Goal: Information Seeking & Learning: Compare options

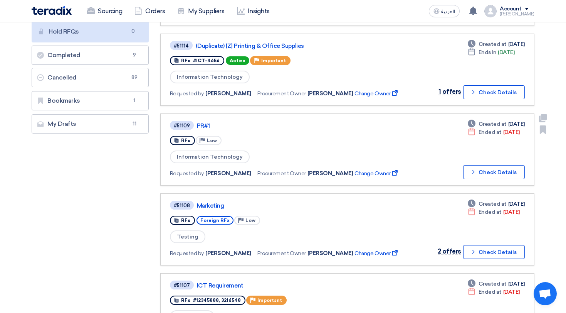
scroll to position [91, 0]
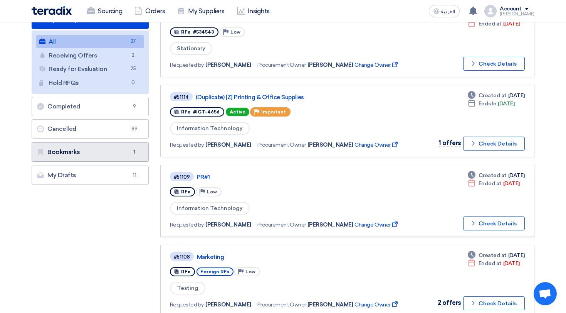
click at [109, 144] on link "Bookmarks Bookmarks 1" at bounding box center [90, 151] width 117 height 19
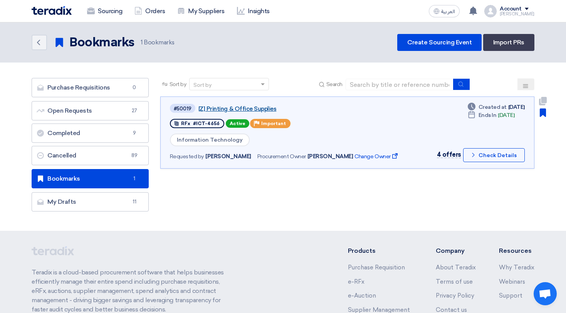
click at [217, 108] on link "[Z] Printing & Office Supplies" at bounding box center [294, 108] width 193 height 7
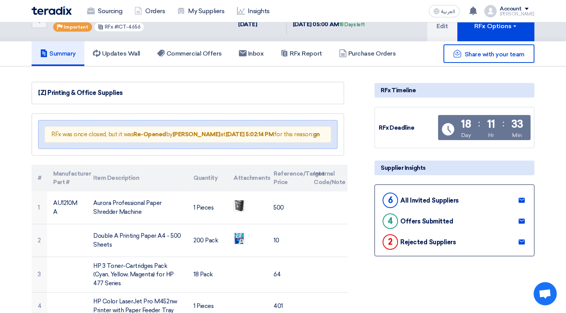
scroll to position [24, 0]
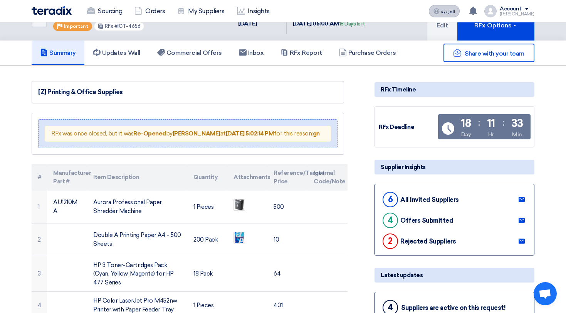
click at [451, 12] on span "العربية" at bounding box center [448, 11] width 14 height 5
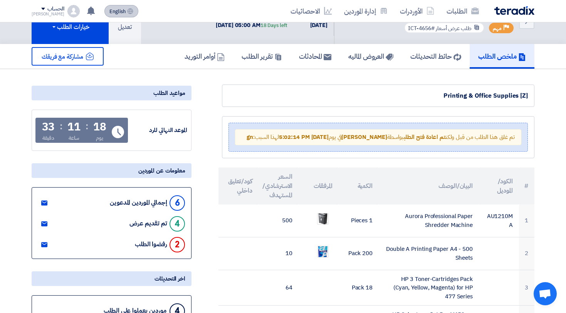
click at [109, 9] on span "English" at bounding box center [117, 11] width 16 height 5
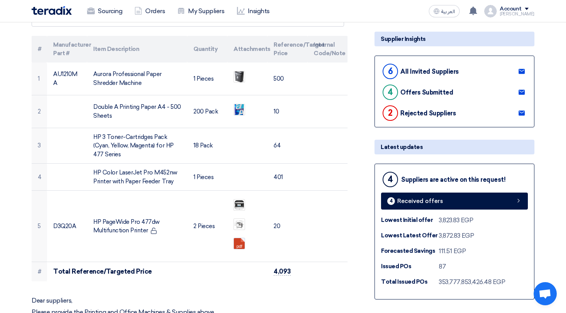
scroll to position [108, 0]
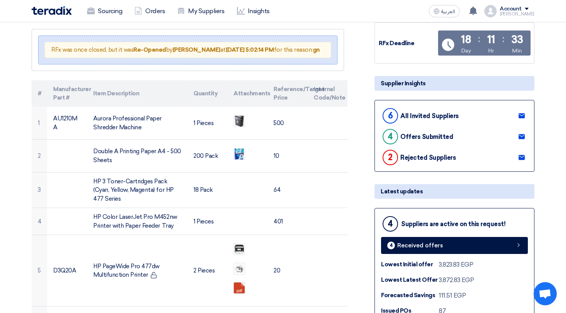
drag, startPoint x: 381, startPoint y: 141, endPoint x: 419, endPoint y: 141, distance: 38.1
click at [419, 141] on div "4 Offers Submitted" at bounding box center [417, 136] width 72 height 18
click at [405, 150] on div "2 Rejected Suppliers" at bounding box center [418, 157] width 75 height 18
drag, startPoint x: 402, startPoint y: 150, endPoint x: 407, endPoint y: 150, distance: 5.0
click at [404, 150] on div "2 Rejected Suppliers" at bounding box center [418, 157] width 75 height 18
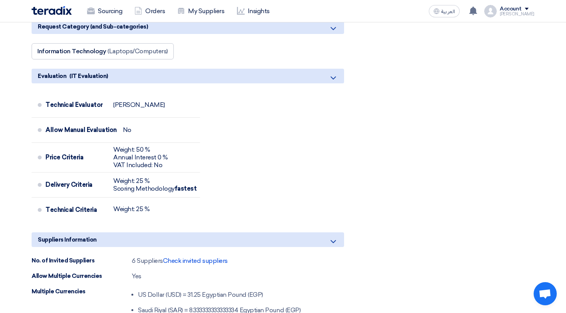
scroll to position [0, 0]
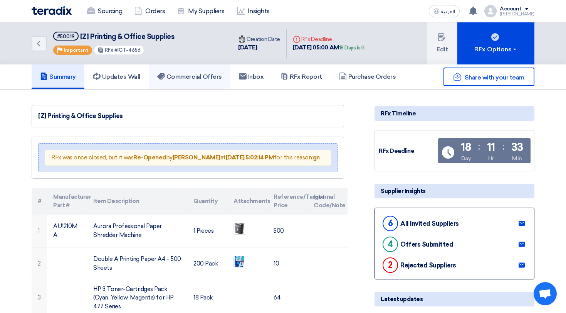
click at [198, 80] on link "Commercial Offers" at bounding box center [190, 76] width 82 height 25
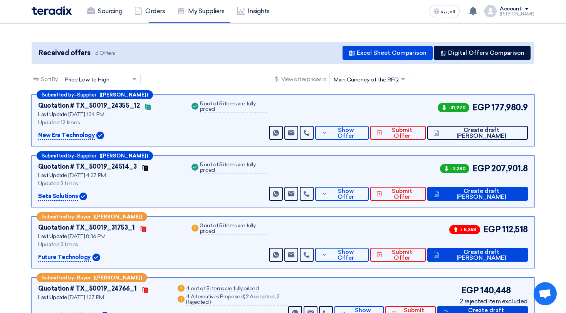
scroll to position [68, 0]
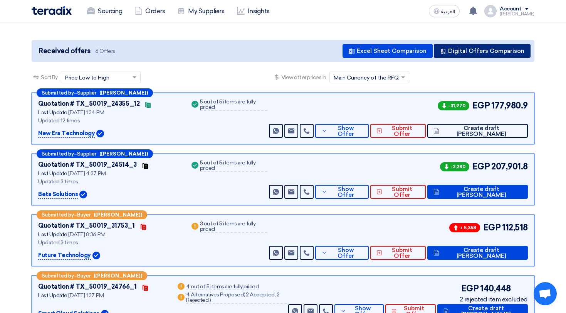
click at [496, 46] on button "Digital Offers Comparison" at bounding box center [482, 51] width 97 height 14
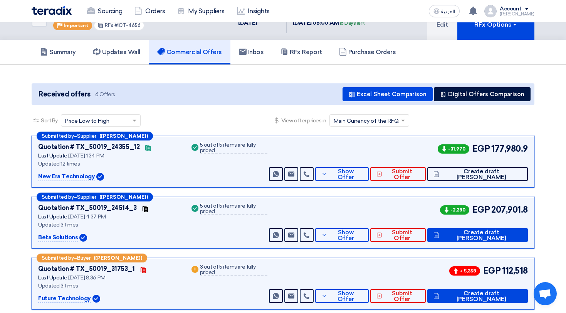
scroll to position [27, 0]
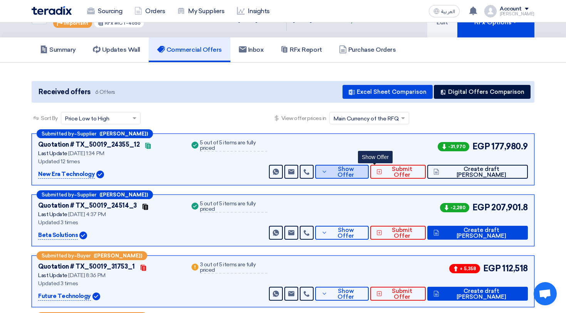
click at [369, 176] on button "Show Offer" at bounding box center [342, 172] width 54 height 14
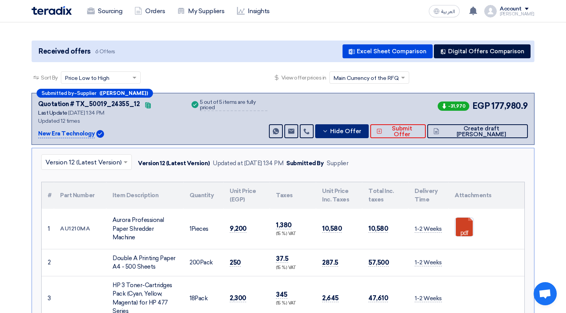
scroll to position [57, 0]
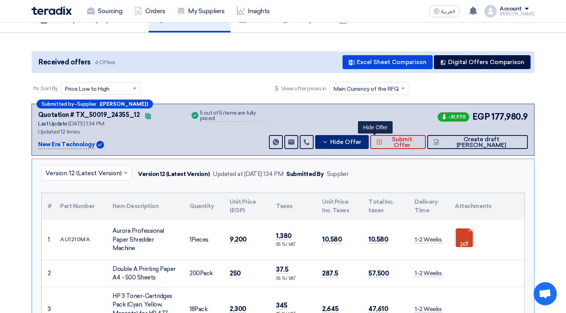
click at [369, 147] on button "Hide Offer" at bounding box center [342, 142] width 54 height 14
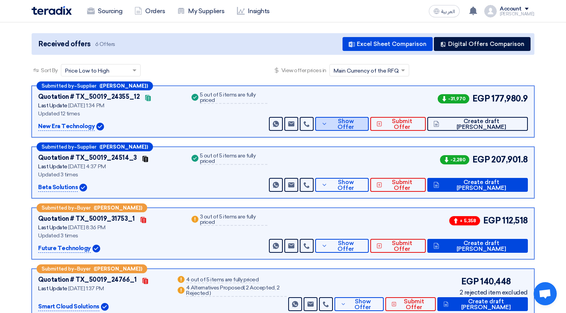
scroll to position [76, 0]
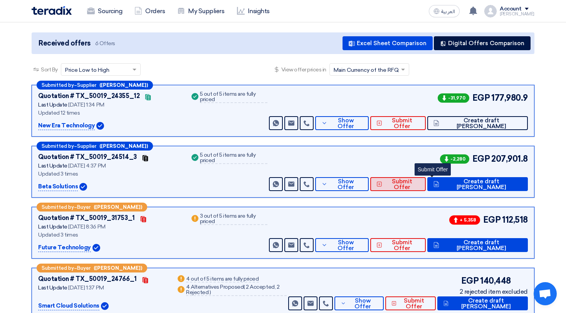
click at [420, 185] on span "Submit Offer" at bounding box center [401, 184] width 35 height 12
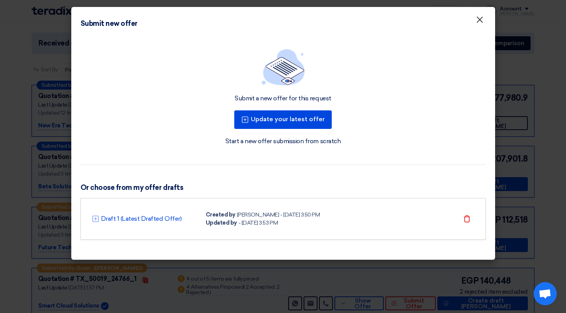
click at [487, 20] on button "×" at bounding box center [480, 19] width 20 height 15
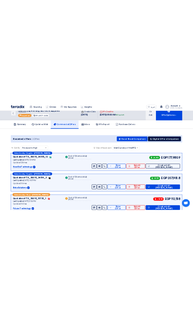
scroll to position [0, 0]
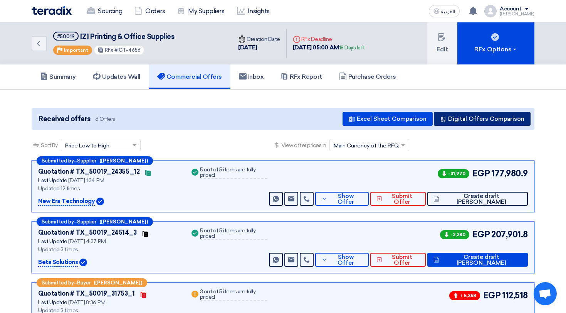
click at [469, 115] on button "Digital Offers Comparison" at bounding box center [482, 119] width 97 height 14
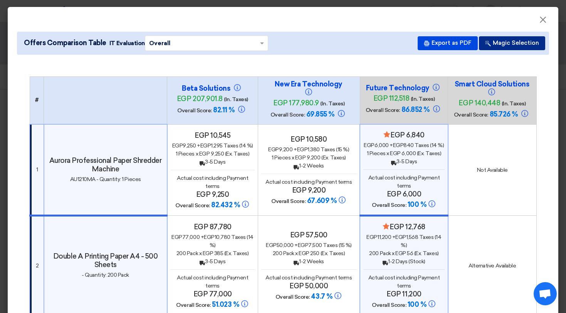
click at [499, 46] on button "Magic Selection" at bounding box center [512, 43] width 66 height 14
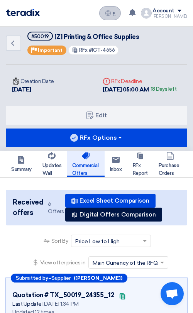
click at [119, 17] on button "العربية ع" at bounding box center [110, 13] width 22 height 14
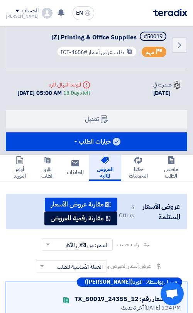
drag, startPoint x: 191, startPoint y: 150, endPoint x: 566, endPoint y: 126, distance: 375.7
click at [187, 97] on div "Back #50019 [Z] Printing & Office Supplies Priority مهم طلب عرض أسعار #ICT-4656…" at bounding box center [96, 88] width 193 height 132
